Goal: Use online tool/utility: Utilize a website feature to perform a specific function

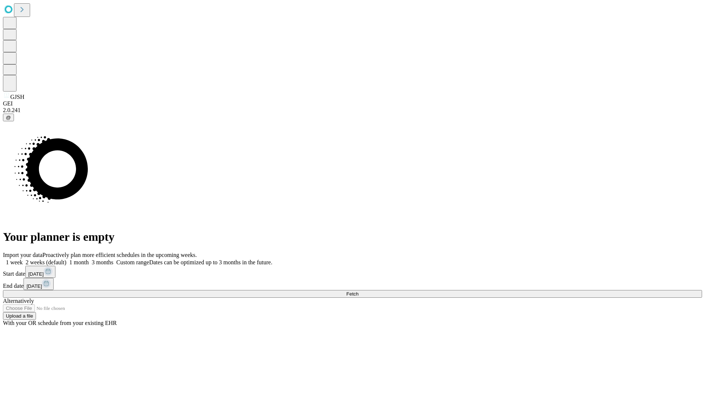
click at [358, 291] on span "Fetch" at bounding box center [352, 294] width 12 height 6
